Goal: Transaction & Acquisition: Purchase product/service

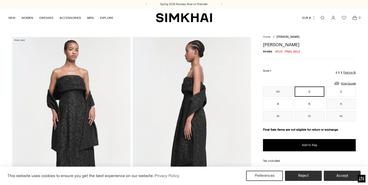
click at [73, 104] on img at bounding box center [71, 126] width 118 height 178
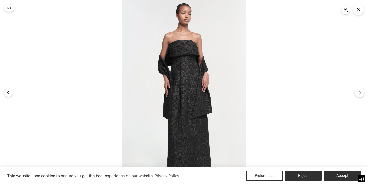
click at [362, 92] on button "Next" at bounding box center [359, 92] width 9 height 9
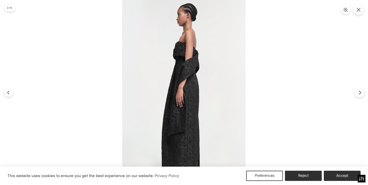
click at [362, 92] on button "Next" at bounding box center [359, 92] width 9 height 9
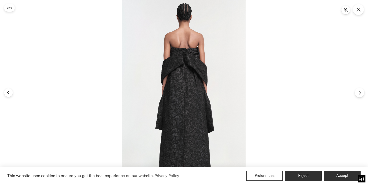
click at [362, 92] on button "Next" at bounding box center [359, 92] width 9 height 9
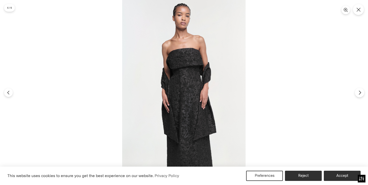
click at [362, 92] on button "Next" at bounding box center [359, 92] width 9 height 9
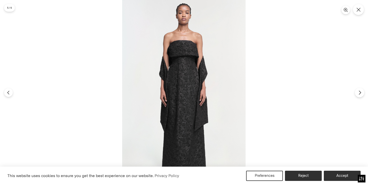
click at [362, 92] on button "Next" at bounding box center [359, 92] width 9 height 9
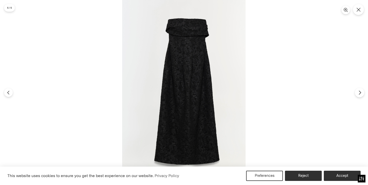
click at [362, 92] on button "Next" at bounding box center [359, 92] width 9 height 9
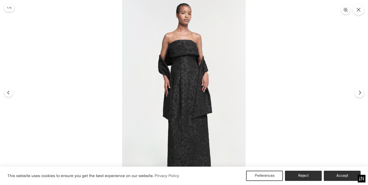
click at [362, 93] on button "Next" at bounding box center [359, 92] width 9 height 9
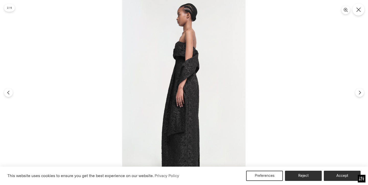
click at [361, 8] on button "Close" at bounding box center [358, 10] width 12 height 12
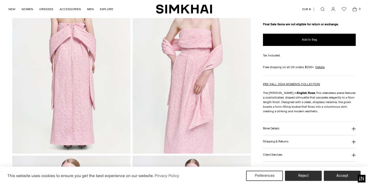
scroll to position [241, 0]
click at [85, 41] on img at bounding box center [71, 65] width 118 height 178
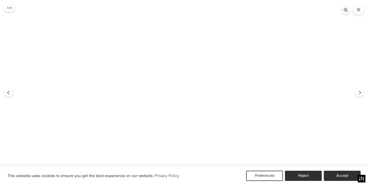
click at [181, 69] on img at bounding box center [183, 92] width 123 height 185
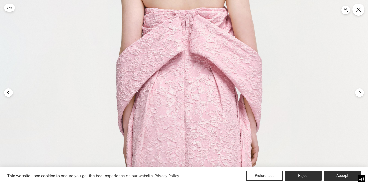
click at [361, 13] on button "Close" at bounding box center [358, 10] width 12 height 12
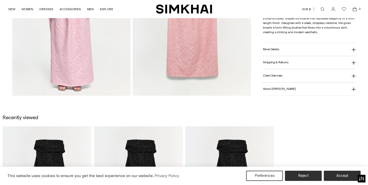
scroll to position [658, 0]
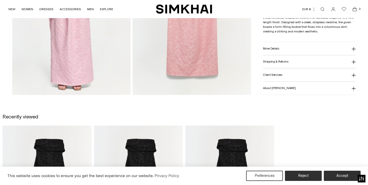
click at [287, 49] on button "More Details" at bounding box center [309, 48] width 93 height 13
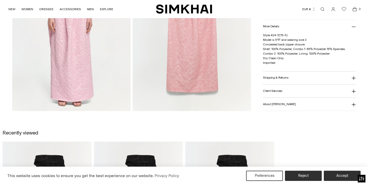
scroll to position [641, 0]
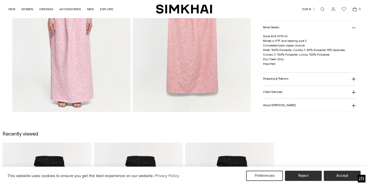
click at [287, 80] on button "Shipping & Returns" at bounding box center [309, 79] width 93 height 13
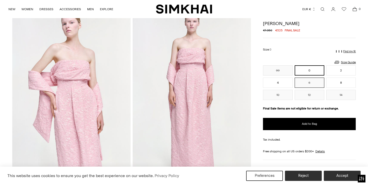
scroll to position [388, 0]
click at [341, 84] on button "8" at bounding box center [341, 83] width 30 height 10
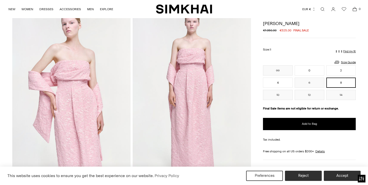
click at [199, 103] on img at bounding box center [192, 97] width 118 height 178
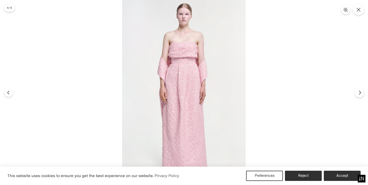
click at [359, 92] on icon "Next" at bounding box center [359, 92] width 5 height 5
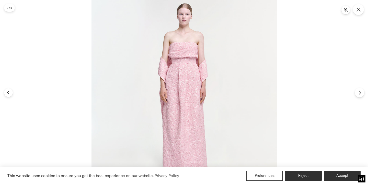
click at [359, 92] on icon "Next" at bounding box center [359, 92] width 5 height 5
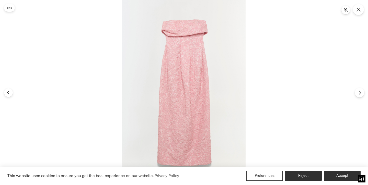
click at [359, 92] on icon "Next" at bounding box center [359, 92] width 5 height 5
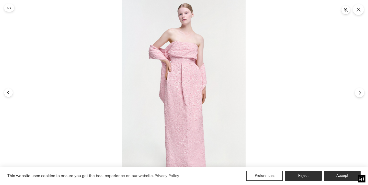
click at [359, 92] on icon "Next" at bounding box center [359, 92] width 5 height 5
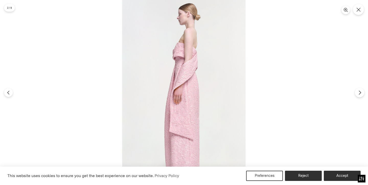
click at [359, 92] on icon "Next" at bounding box center [359, 92] width 5 height 5
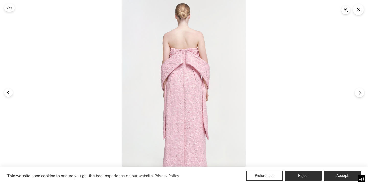
click at [359, 92] on icon "Next" at bounding box center [359, 92] width 5 height 5
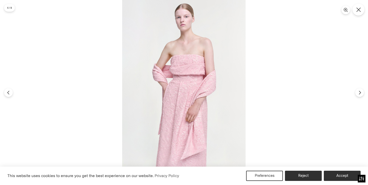
click at [360, 9] on icon "Close" at bounding box center [358, 9] width 5 height 5
